Goal: Information Seeking & Learning: Learn about a topic

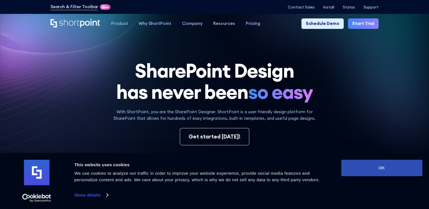
click at [363, 168] on button "OK" at bounding box center [381, 168] width 81 height 16
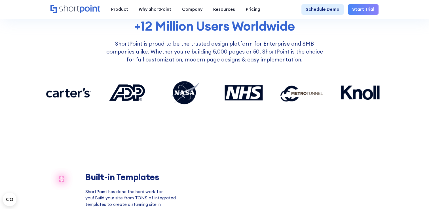
scroll to position [378, 0]
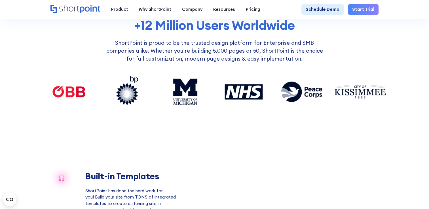
click at [243, 130] on div "+12 Million Users Worldwide ShortPoint is proud to be the trusted design platfo…" at bounding box center [214, 73] width 343 height 111
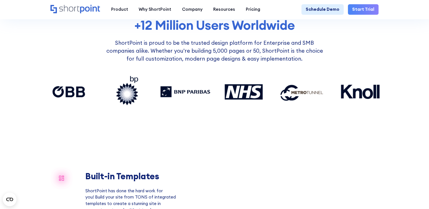
scroll to position [506, 0]
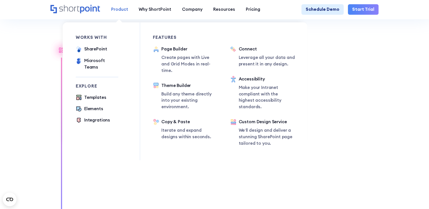
click at [118, 10] on div "Product" at bounding box center [119, 9] width 17 height 7
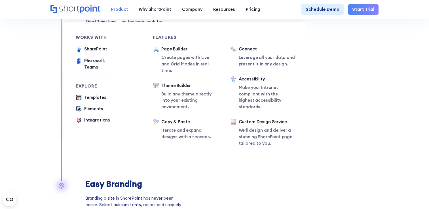
scroll to position [547, 0]
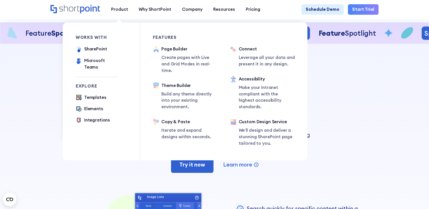
scroll to position [1049, 0]
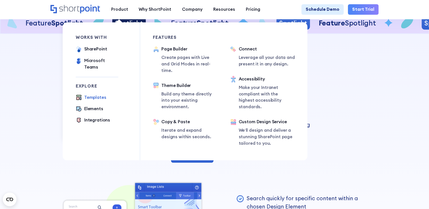
click at [93, 94] on div "Templates" at bounding box center [95, 97] width 22 height 7
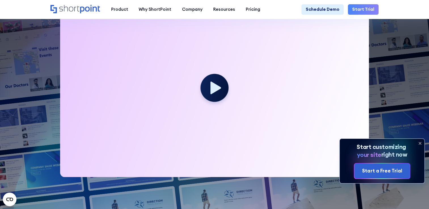
scroll to position [170, 0]
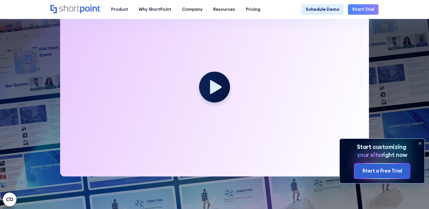
click at [215, 90] on icon at bounding box center [216, 87] width 12 height 14
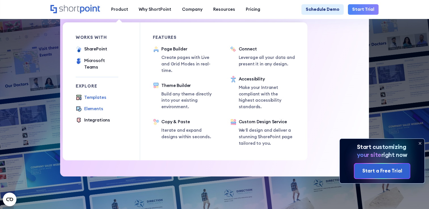
click at [92, 106] on div "Elements" at bounding box center [93, 109] width 19 height 7
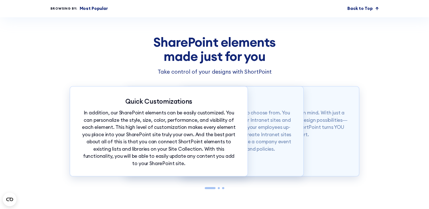
scroll to position [1191, 0]
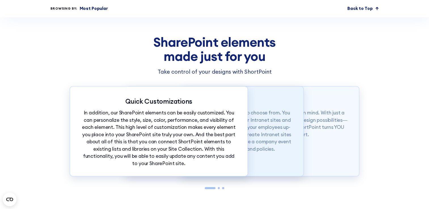
click at [284, 143] on p "To top it off, you have more than 60 elements to choose from. You can easily ad…" at bounding box center [214, 130] width 156 height 43
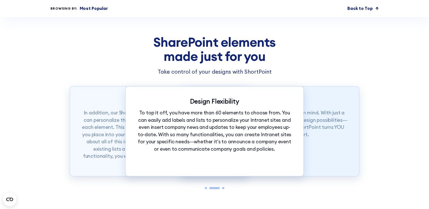
click at [321, 138] on p "Our SharePoint elements were made with ease in mind. With just a tap of your mo…" at bounding box center [270, 123] width 156 height 29
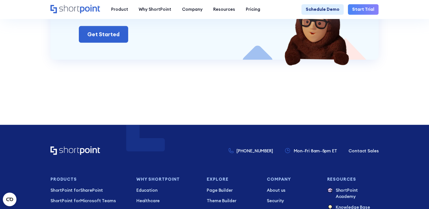
scroll to position [1446, 0]
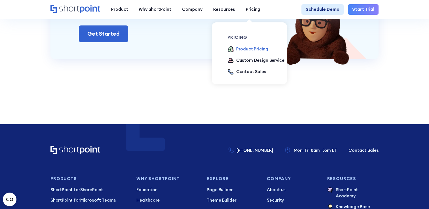
click at [245, 50] on div "Product Pricing" at bounding box center [252, 49] width 32 height 7
